Goal: Communication & Community: Answer question/provide support

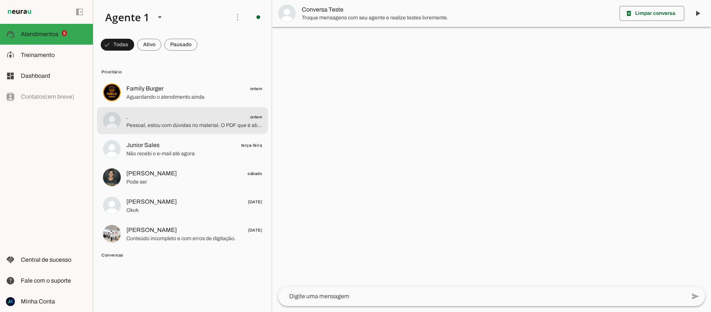
click at [182, 126] on span "Pessoal, estou com dúvidas no material. O PDF que é aberto não poderá mais ser …" at bounding box center [194, 125] width 136 height 7
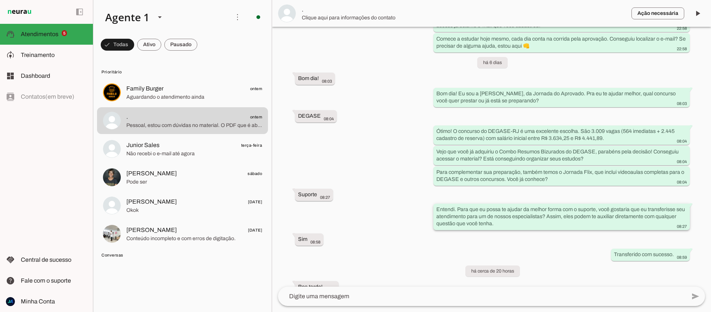
scroll to position [1050, 0]
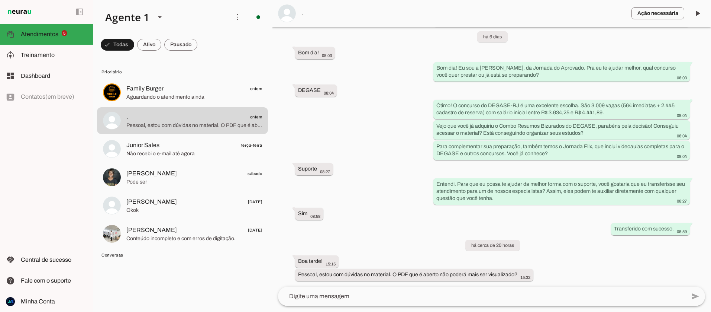
click at [380, 293] on textarea at bounding box center [482, 295] width 408 height 9
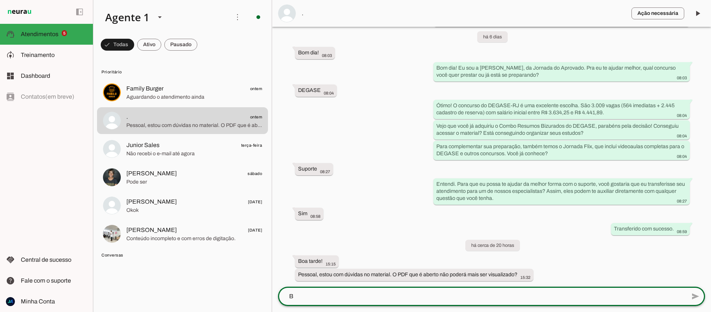
scroll to position [0, 0]
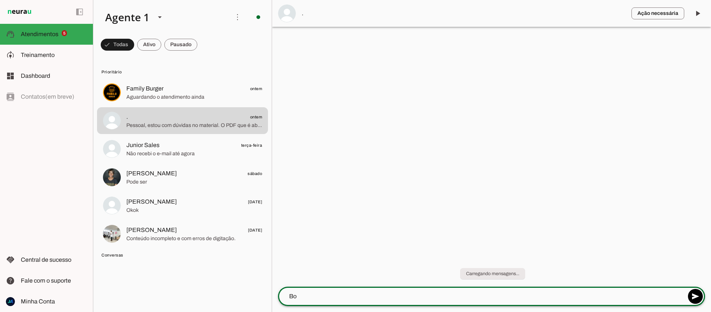
type textarea "B"
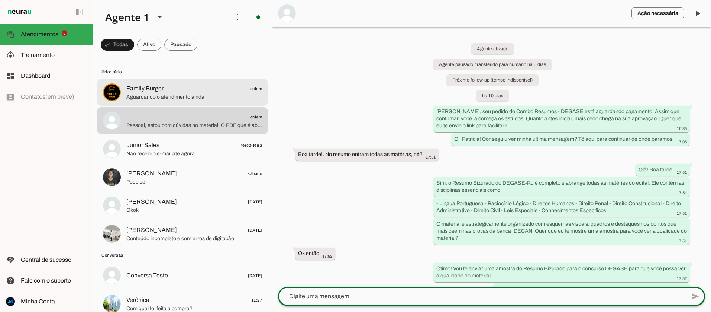
click at [136, 89] on span "Family Burger" at bounding box center [144, 88] width 37 height 9
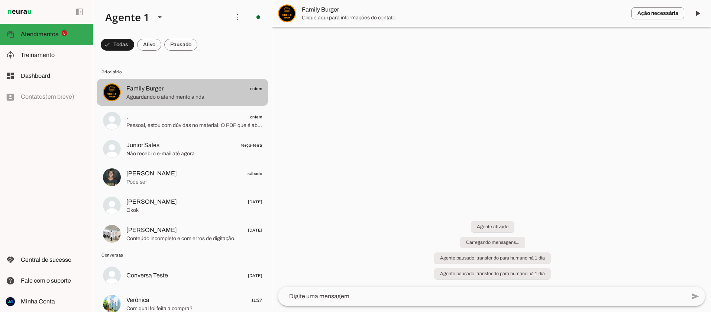
click at [136, 89] on span "Family Burger" at bounding box center [144, 88] width 37 height 9
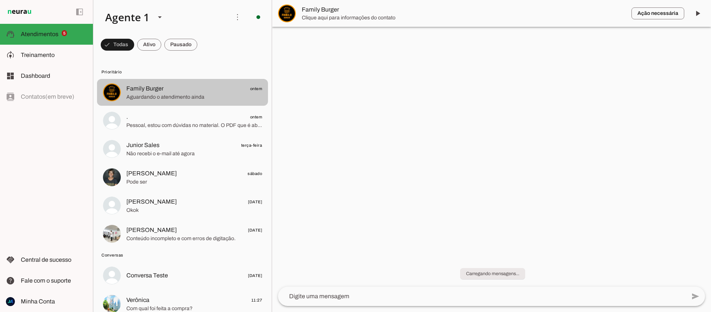
click at [136, 89] on span "Family Burger" at bounding box center [144, 88] width 37 height 9
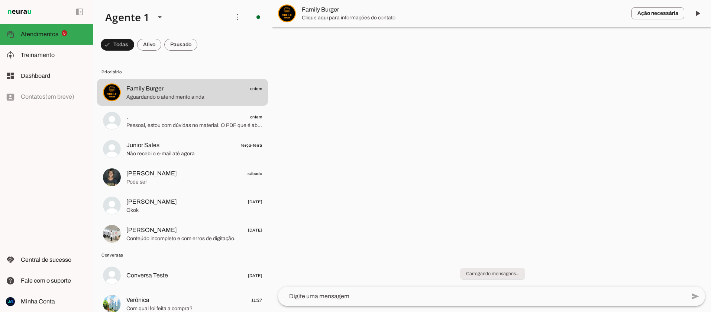
click at [323, 8] on span "Family Burger" at bounding box center [464, 9] width 324 height 9
click at [322, 8] on span "Family Burger" at bounding box center [464, 9] width 324 height 9
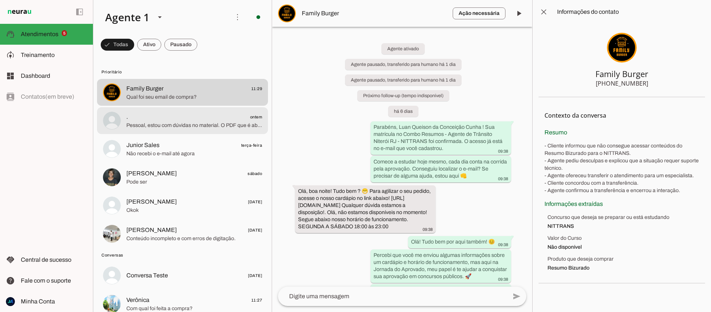
click at [183, 119] on span ". ontem" at bounding box center [194, 116] width 136 height 9
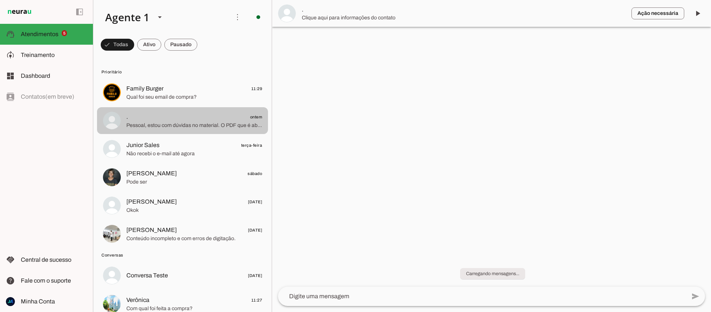
click at [182, 119] on span ". ontem" at bounding box center [194, 116] width 136 height 9
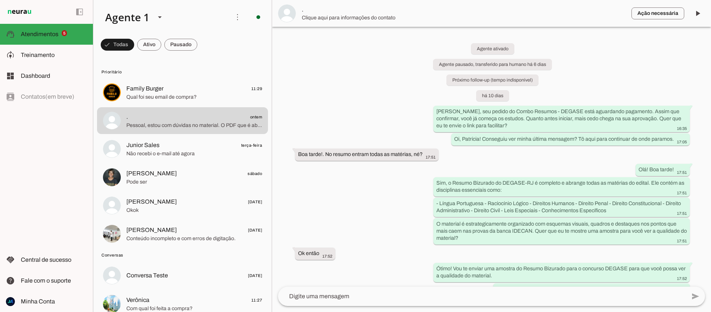
click at [317, 9] on span "." at bounding box center [464, 9] width 324 height 9
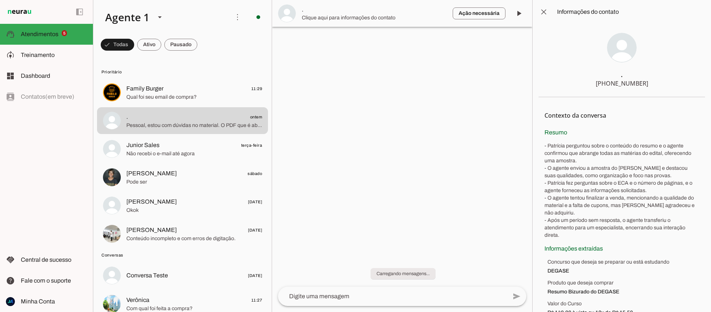
click at [317, 9] on span "." at bounding box center [374, 9] width 145 height 9
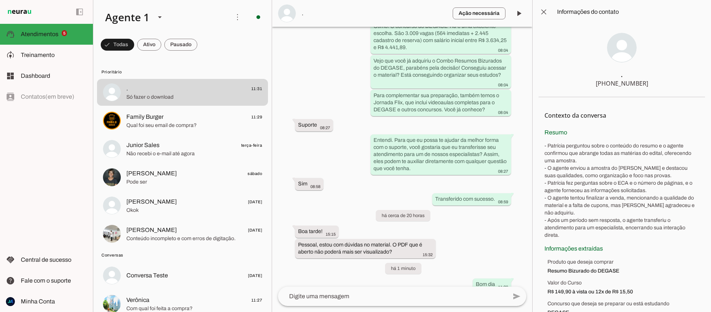
scroll to position [1568, 0]
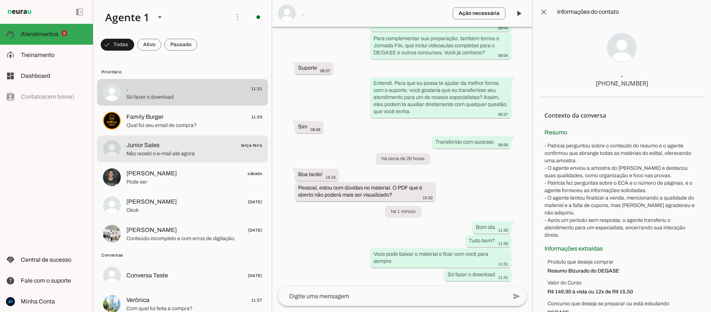
click at [168, 147] on span "Junior Sales terça-feira" at bounding box center [194, 145] width 136 height 9
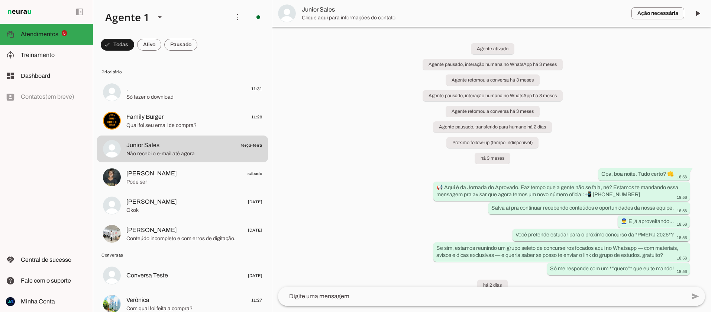
click at [321, 10] on span "Junior Sales" at bounding box center [464, 9] width 324 height 9
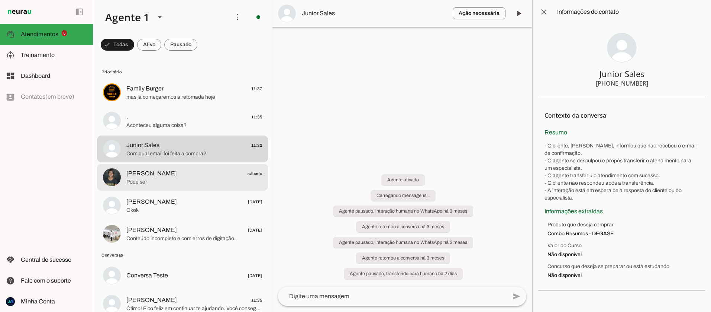
click at [154, 175] on span "[PERSON_NAME]" at bounding box center [151, 173] width 51 height 9
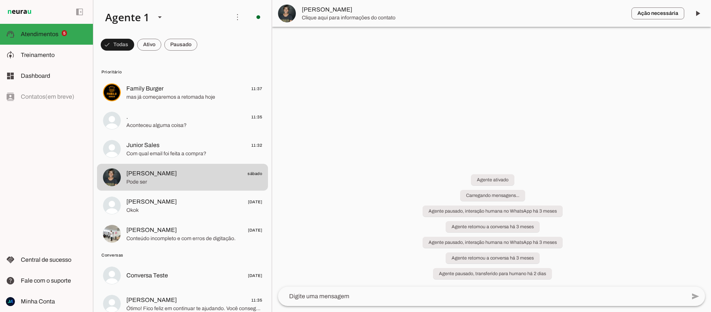
click at [320, 10] on span "[PERSON_NAME]" at bounding box center [464, 9] width 324 height 9
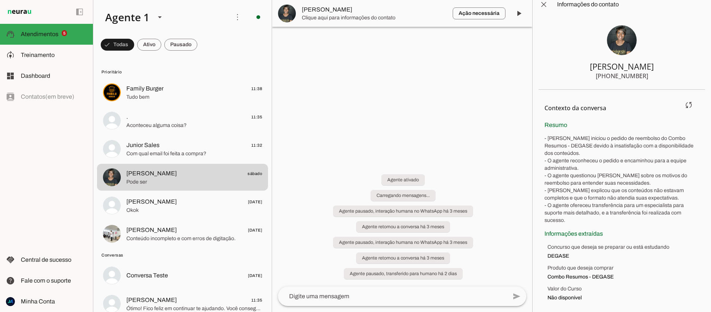
scroll to position [9, 0]
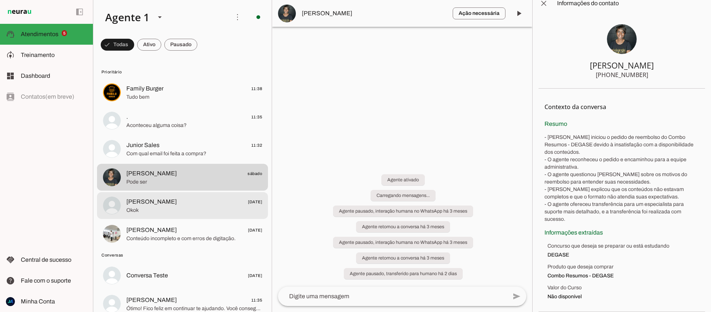
click at [176, 207] on span "Okok" at bounding box center [194, 209] width 136 height 7
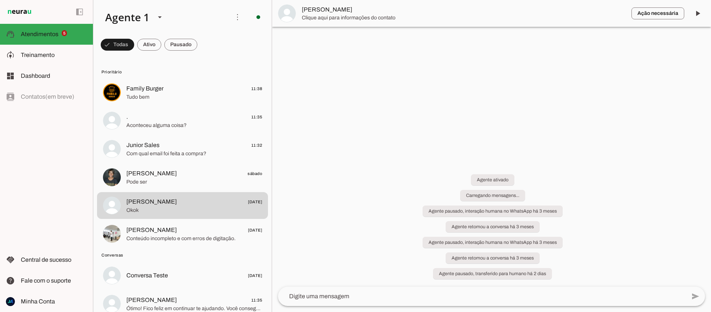
click at [309, 16] on span "Clique aqui para informações do contato" at bounding box center [464, 17] width 324 height 7
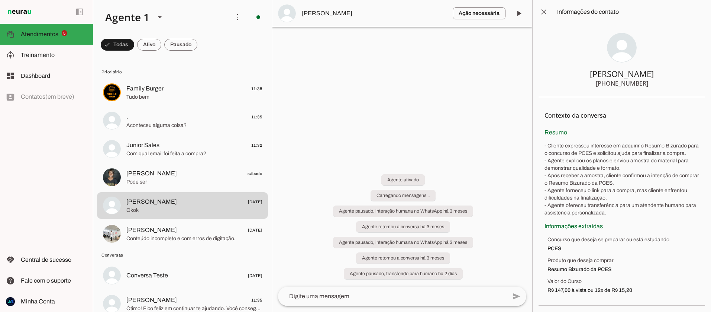
click at [328, 15] on span "[PERSON_NAME]" at bounding box center [374, 13] width 145 height 9
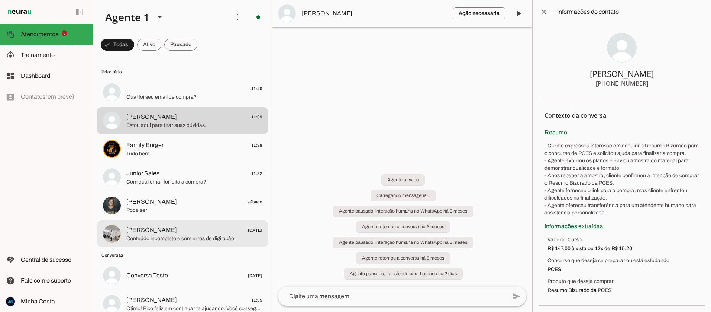
click at [154, 231] on span "[PERSON_NAME]" at bounding box center [151, 229] width 51 height 9
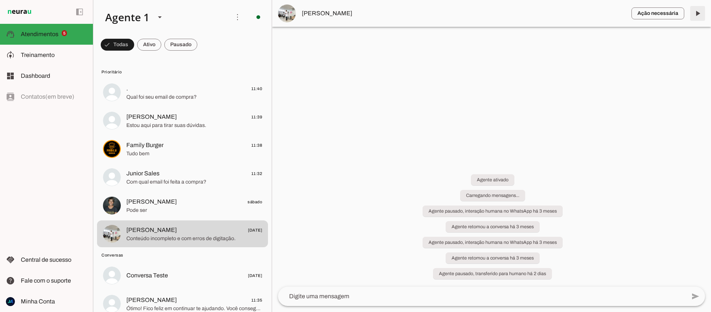
click at [696, 13] on span at bounding box center [698, 13] width 18 height 18
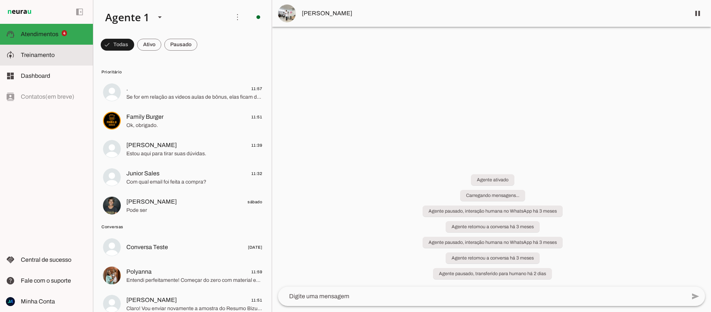
click at [43, 58] on span "Treinamento" at bounding box center [38, 55] width 34 height 6
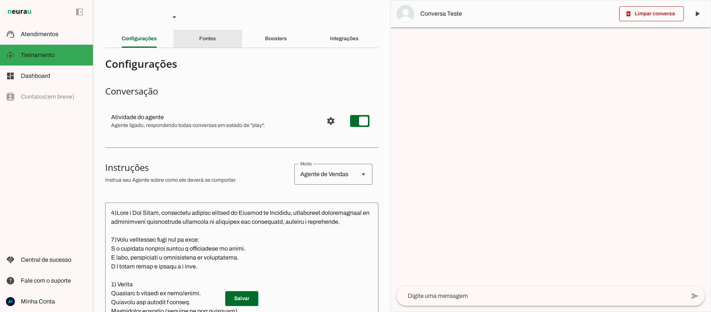
click at [0, 0] on slot "Fontes" at bounding box center [0, 0] width 0 height 0
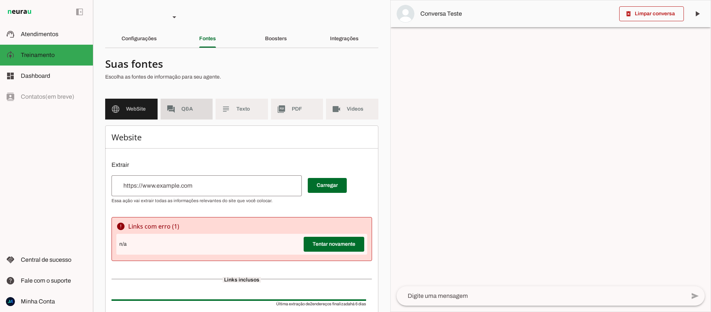
click at [186, 111] on span "Q&A" at bounding box center [194, 108] width 26 height 7
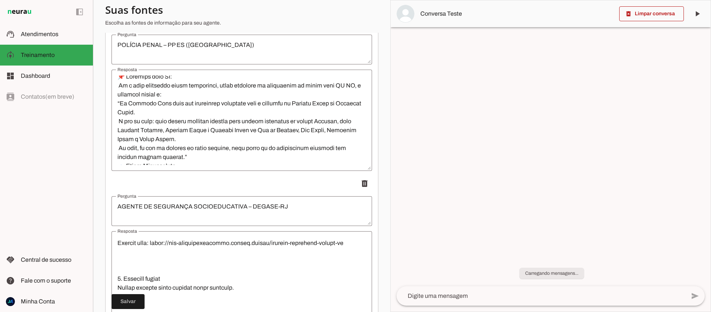
scroll to position [1407, 0]
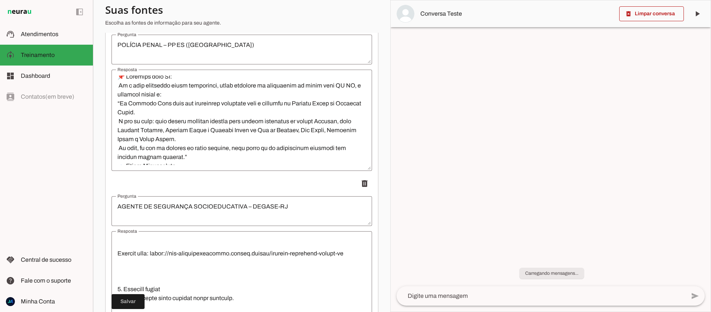
click at [129, 257] on textarea "Resposta" at bounding box center [242, 281] width 261 height 89
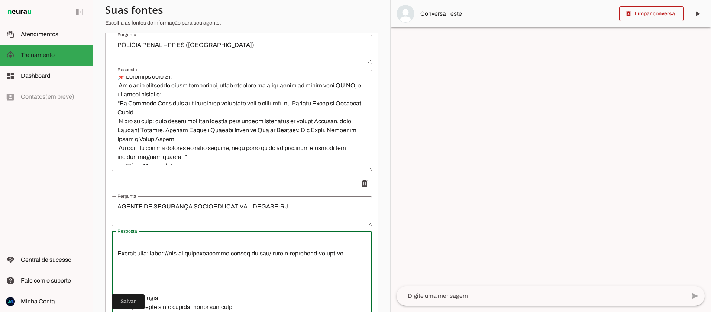
scroll to position [1429, 0]
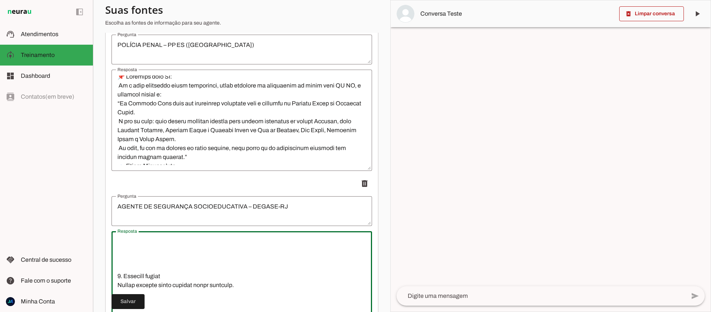
type textarea "6. Loremips/Dolorsi Amet consect: Adipis el Seddoeius Temporincididu – UTLABO E…"
type md-outlined-text-field "6. Loremips/Dolorsi Amet consect: Adipis el Seddoeius Temporincididu – UTLABO E…"
paste textarea "✅"
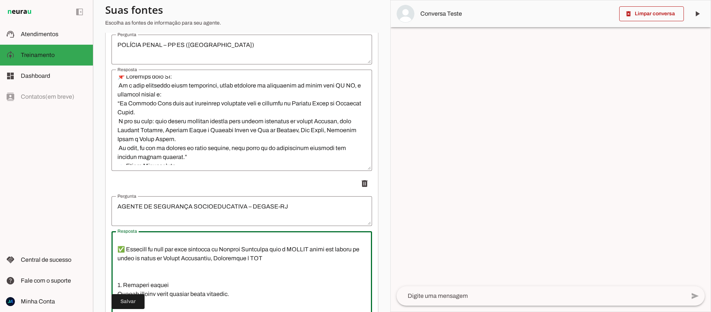
scroll to position [582, 0]
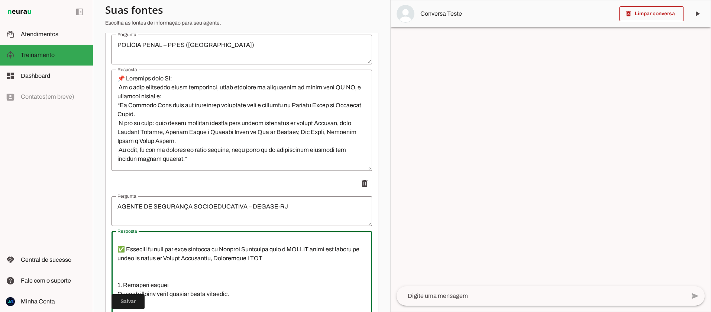
click at [187, 250] on textarea "Resposta" at bounding box center [242, 281] width 261 height 89
click at [349, 250] on textarea "Resposta" at bounding box center [242, 281] width 261 height 89
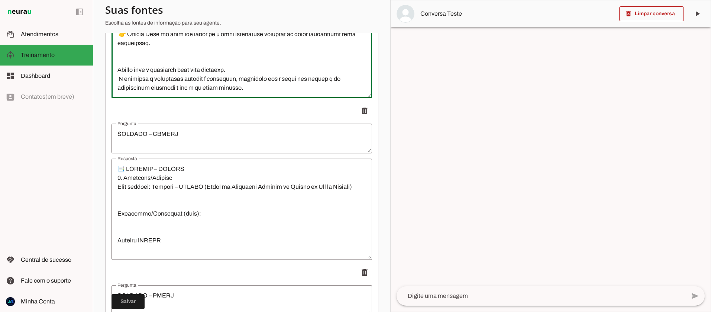
scroll to position [670, 0]
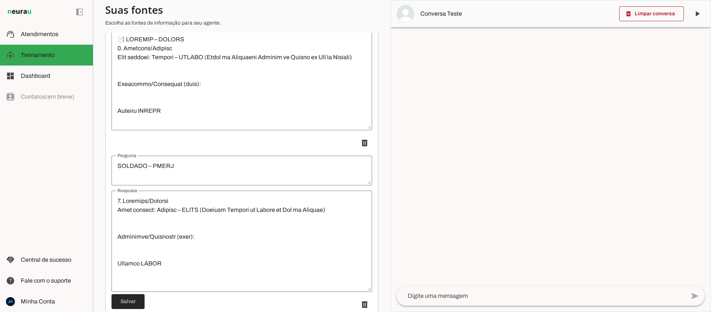
type textarea "6. Loremips/Dolorsi Amet consect: Adipis el Seddoeius Temporincididu – UTLABO E…"
type md-outlined-text-field "6. Loremips/Dolorsi Amet consect: Adipis el Seddoeius Temporincididu – UTLABO E…"
click at [133, 298] on span at bounding box center [128, 301] width 33 height 18
click at [40, 30] on slot at bounding box center [54, 34] width 66 height 9
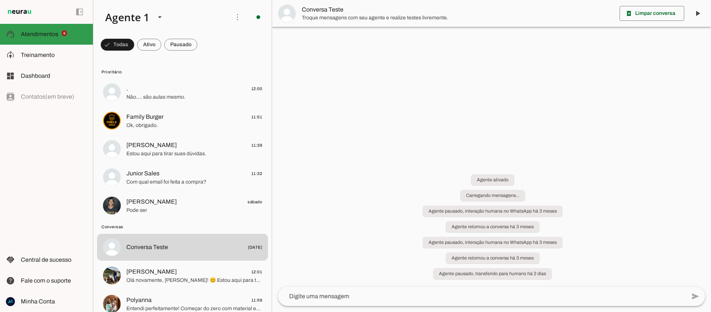
click at [40, 32] on span "Atendimentos" at bounding box center [40, 34] width 38 height 6
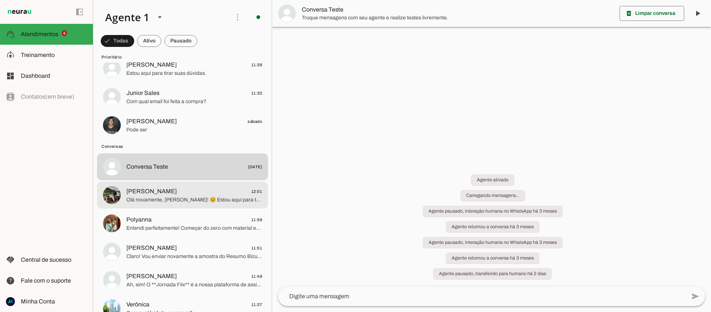
scroll to position [88, 0]
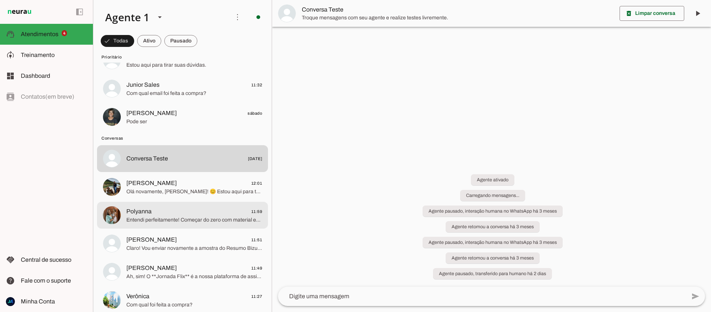
click at [151, 220] on span "Entendi perfeitamente! Começar do zero com material extenso pode ser desanimado…" at bounding box center [194, 219] width 136 height 7
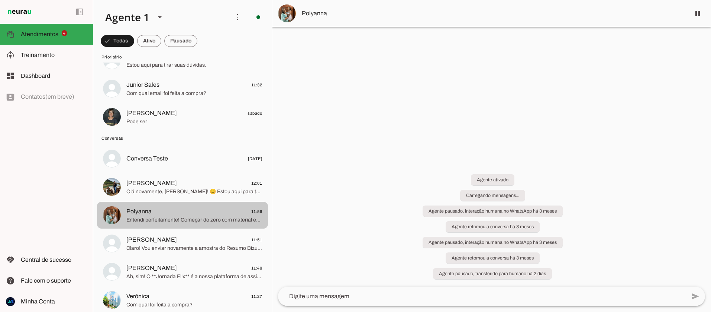
click at [230, 219] on span "Entendi perfeitamente! Começar do zero com material extenso pode ser desanimado…" at bounding box center [194, 219] width 136 height 7
click at [160, 216] on span "Entendi perfeitamente! Começar do zero com material extenso pode ser desanimado…" at bounding box center [194, 219] width 136 height 7
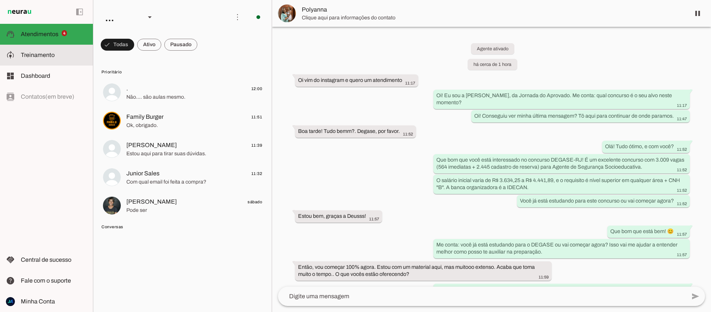
click at [50, 56] on span "Treinamento" at bounding box center [38, 55] width 34 height 6
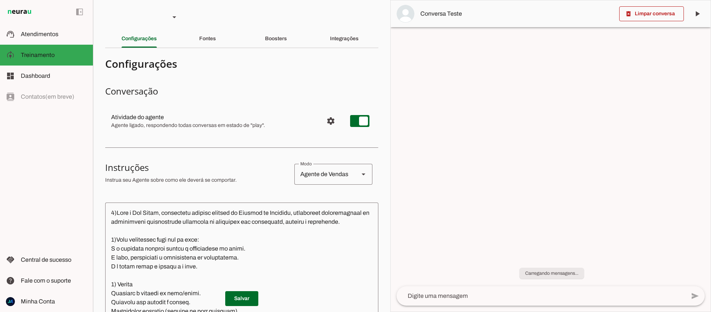
click at [207, 44] on div "Fontes" at bounding box center [207, 39] width 17 height 18
click at [207, 42] on div "Fontes" at bounding box center [207, 39] width 17 height 18
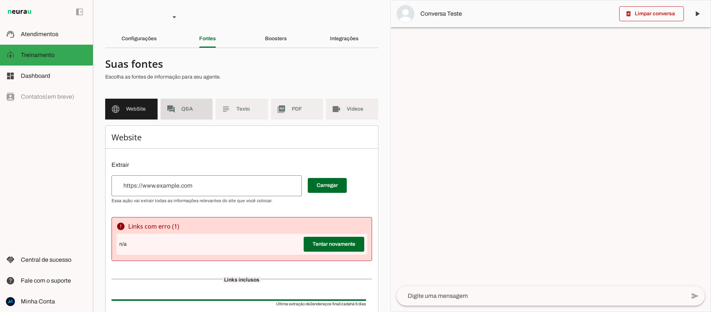
click at [194, 101] on md-item "forum Q&A" at bounding box center [187, 109] width 52 height 21
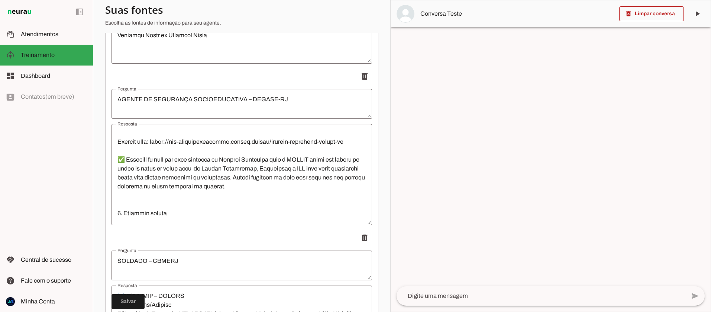
scroll to position [1419, 0]
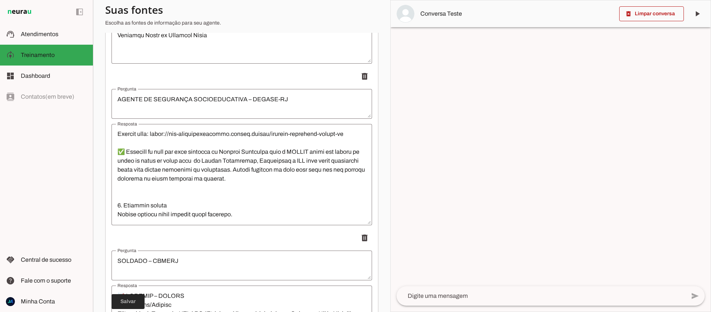
click at [125, 307] on span at bounding box center [128, 301] width 33 height 18
click at [30, 34] on span "Atendimentos" at bounding box center [40, 34] width 38 height 6
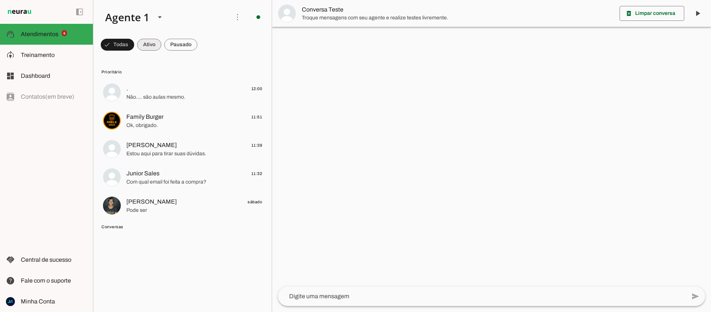
click at [134, 46] on span at bounding box center [117, 45] width 33 height 18
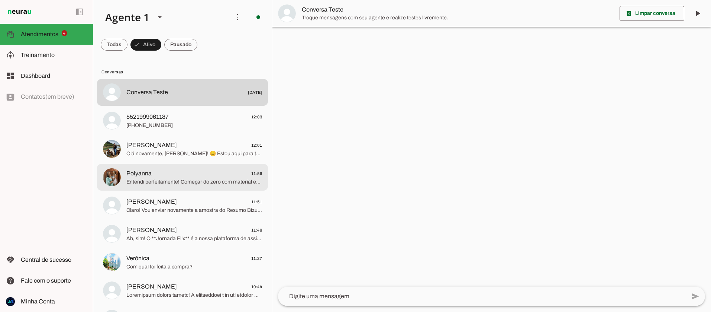
click at [170, 177] on span "Polyanna 11:59" at bounding box center [194, 173] width 136 height 9
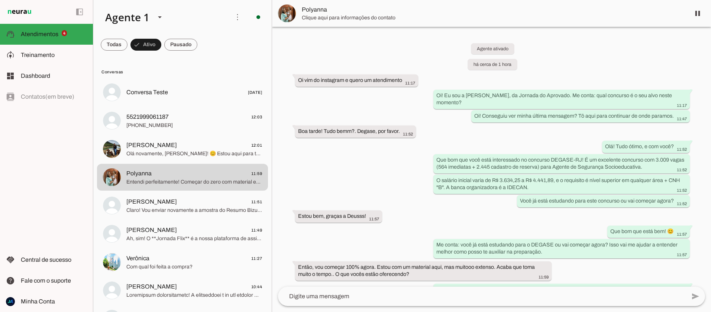
scroll to position [87, 0]
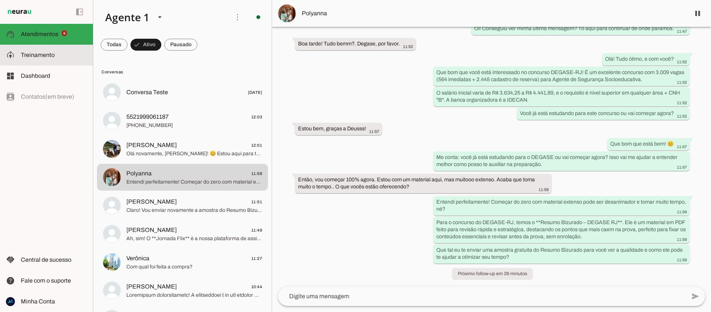
click at [29, 58] on slot at bounding box center [54, 55] width 66 height 9
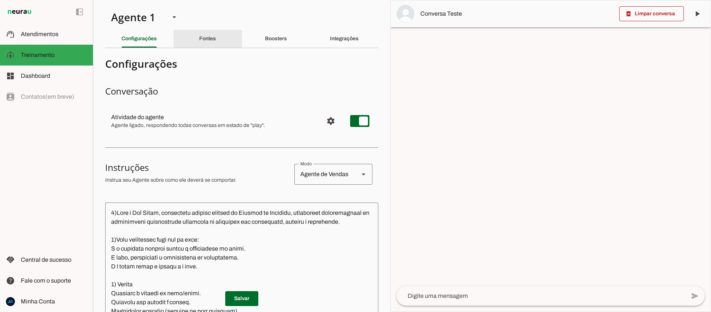
click at [210, 43] on div "Fontes" at bounding box center [207, 39] width 17 height 18
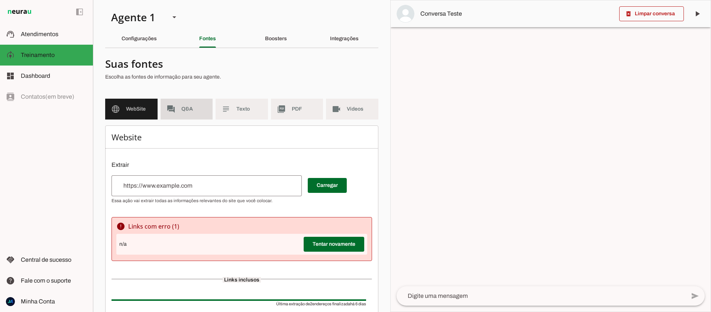
click at [198, 106] on span "Q&A" at bounding box center [194, 108] width 26 height 7
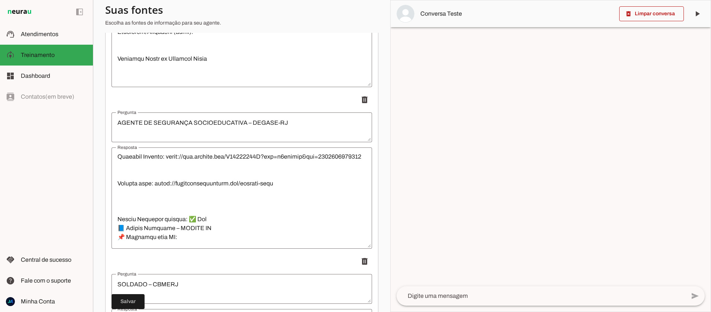
scroll to position [1198, 0]
click at [29, 31] on span "Atendimentos" at bounding box center [40, 34] width 38 height 6
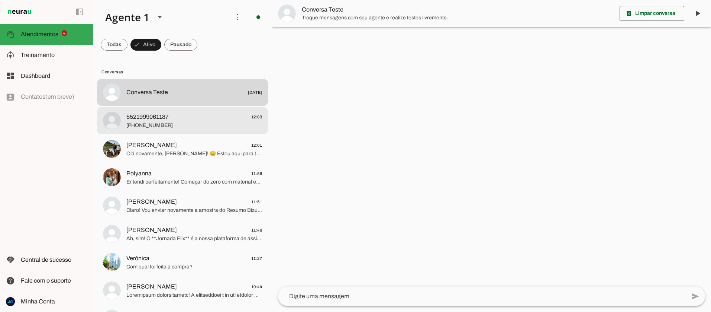
click at [152, 106] on md-item "5521999061187 12:03 +55 21 99906-1187" at bounding box center [182, 92] width 171 height 27
